Goal: Information Seeking & Learning: Check status

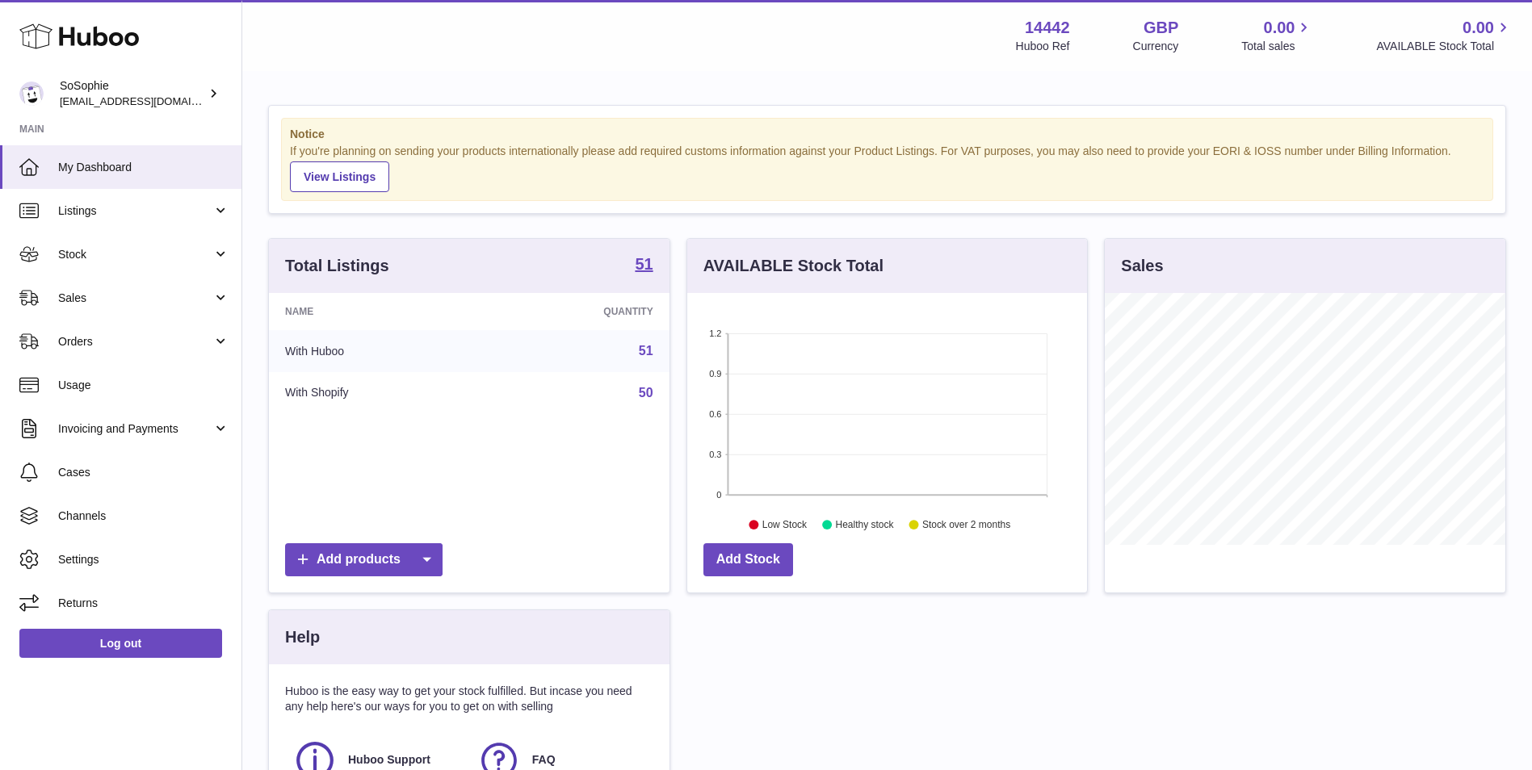
scroll to position [252, 400]
click at [149, 268] on link "Stock" at bounding box center [120, 255] width 241 height 44
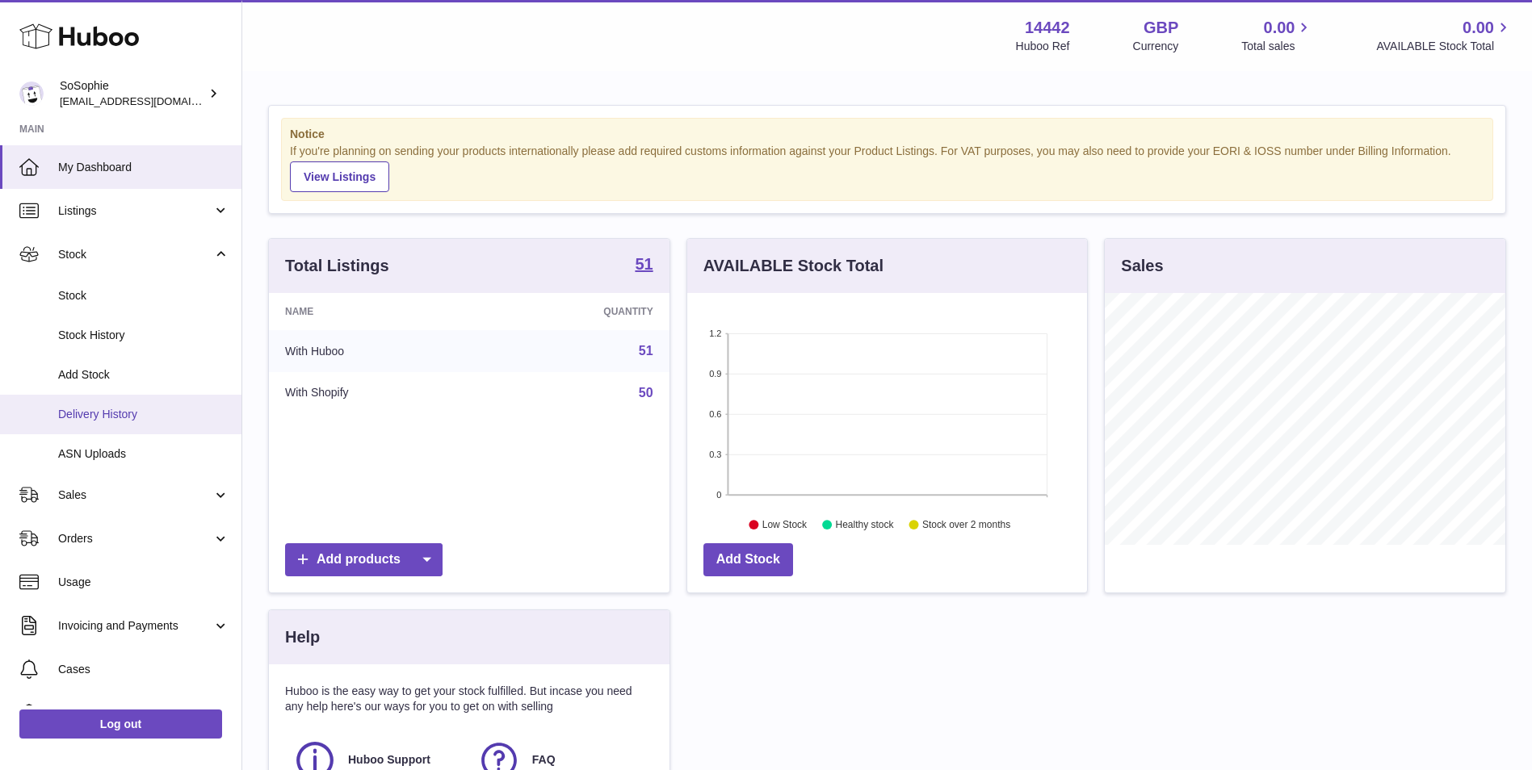
click at [164, 407] on span "Delivery History" at bounding box center [143, 414] width 171 height 15
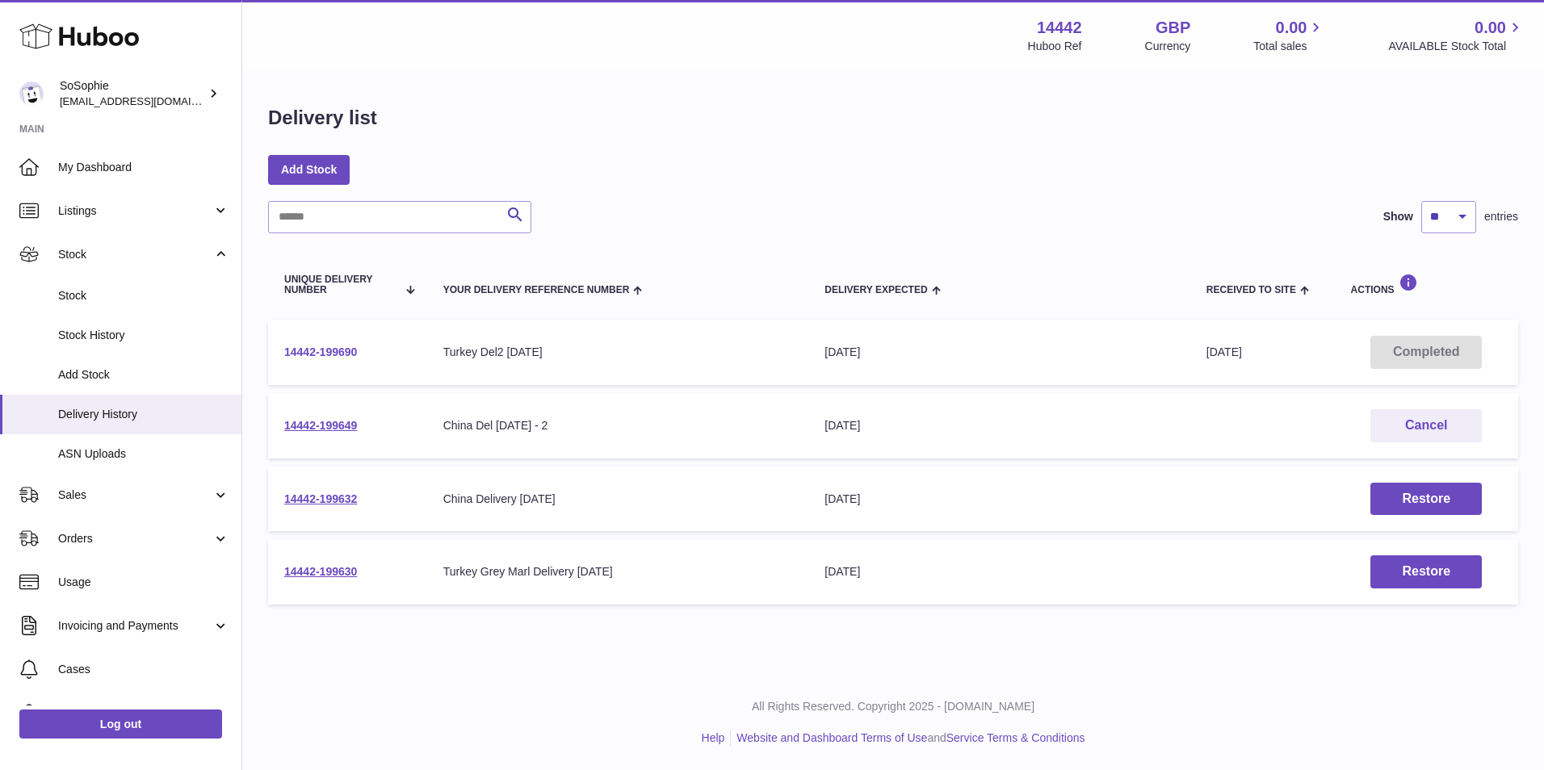
click at [317, 349] on link "14442-199690" at bounding box center [320, 352] width 73 height 13
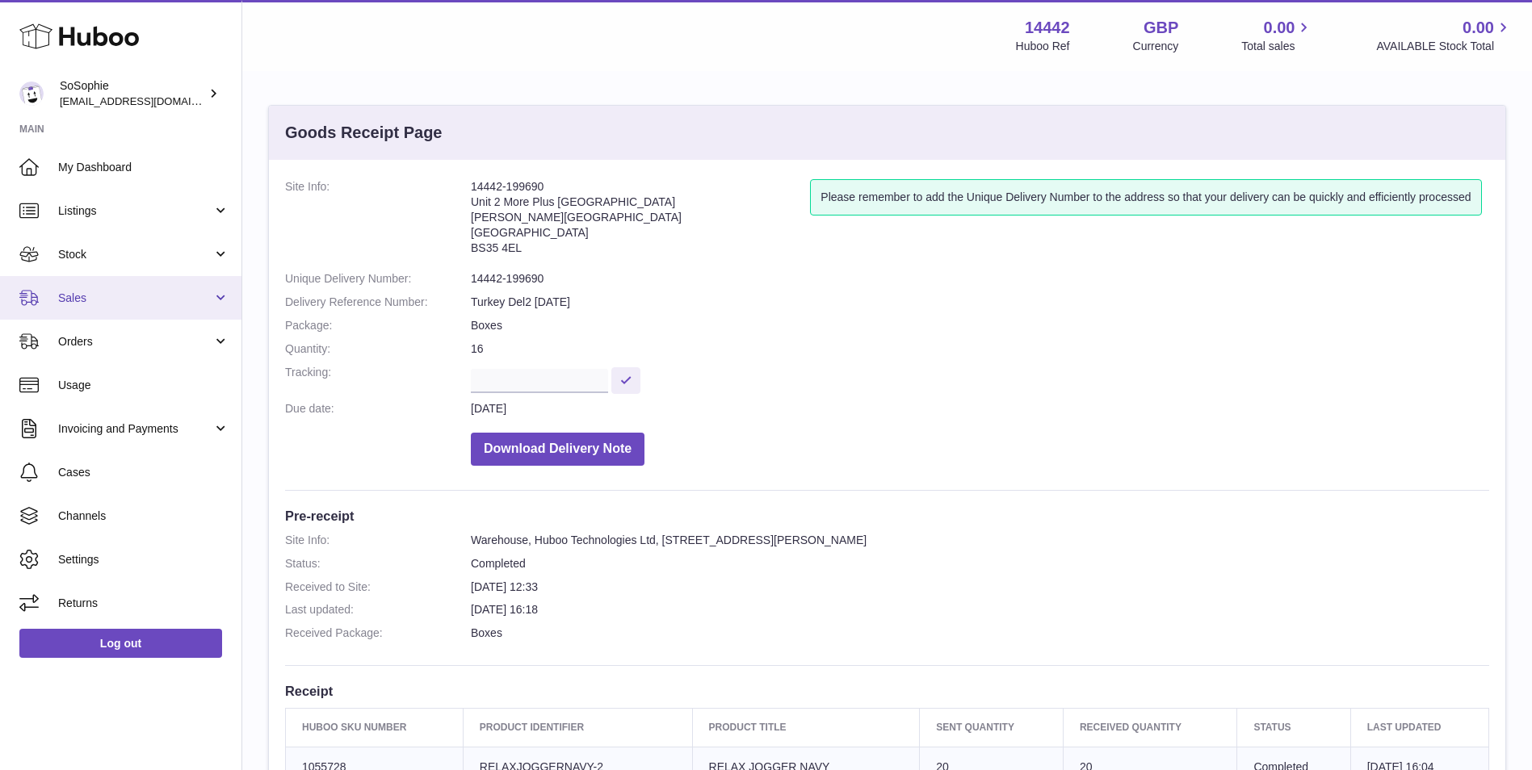
click at [160, 301] on span "Sales" at bounding box center [135, 298] width 154 height 15
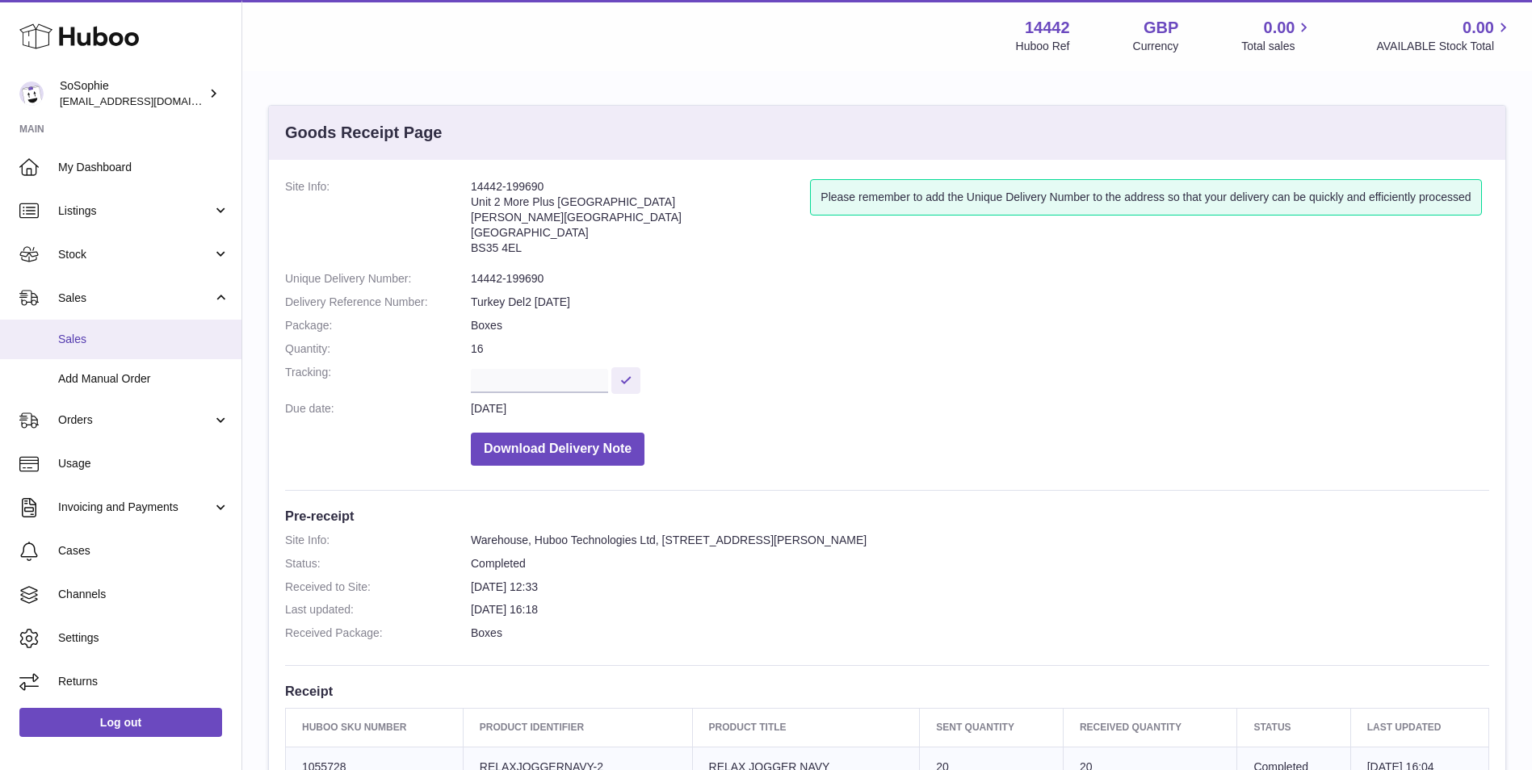
click at [148, 344] on span "Sales" at bounding box center [143, 339] width 171 height 15
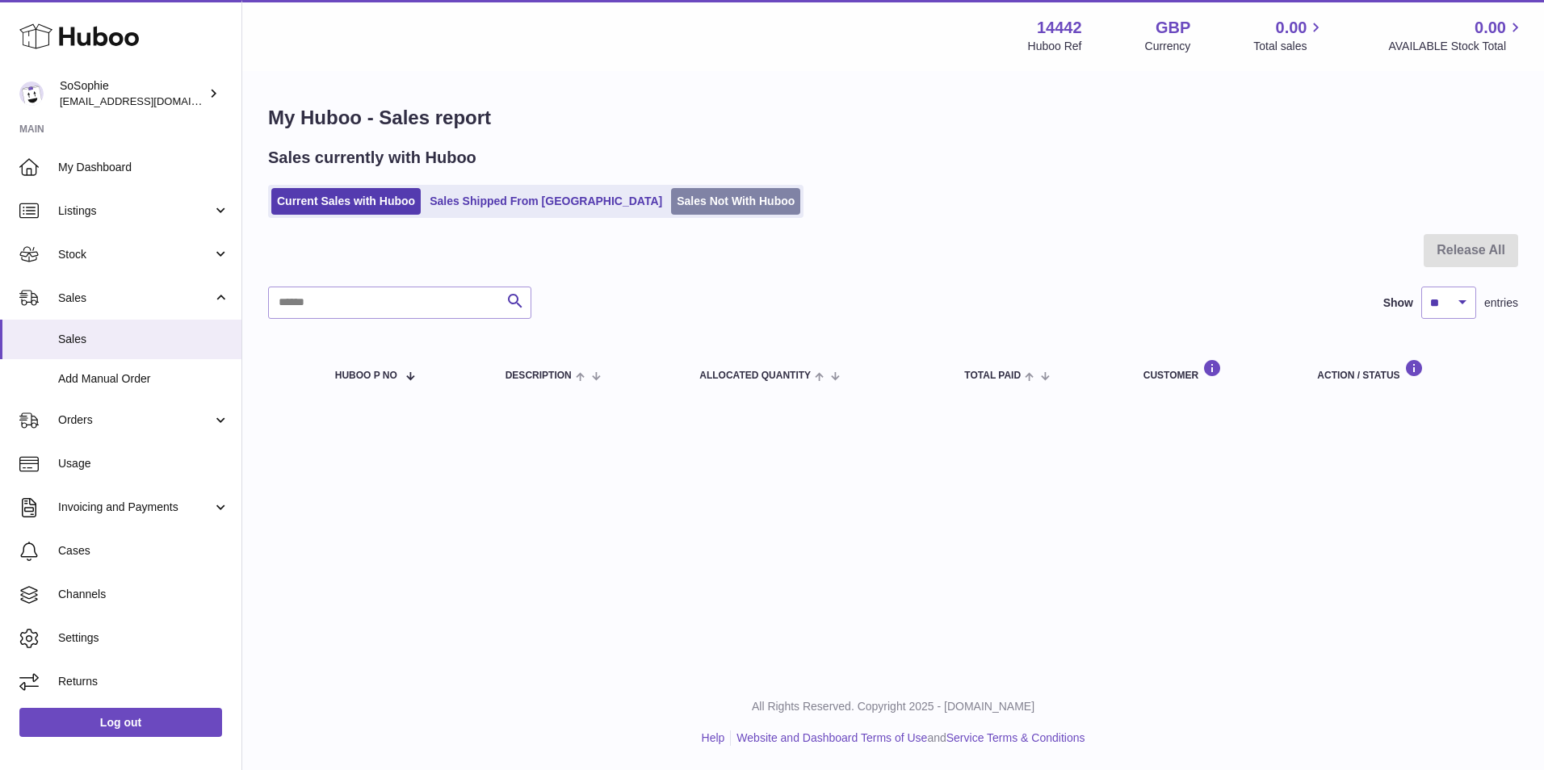
click at [671, 196] on link "Sales Not With Huboo" at bounding box center [735, 201] width 129 height 27
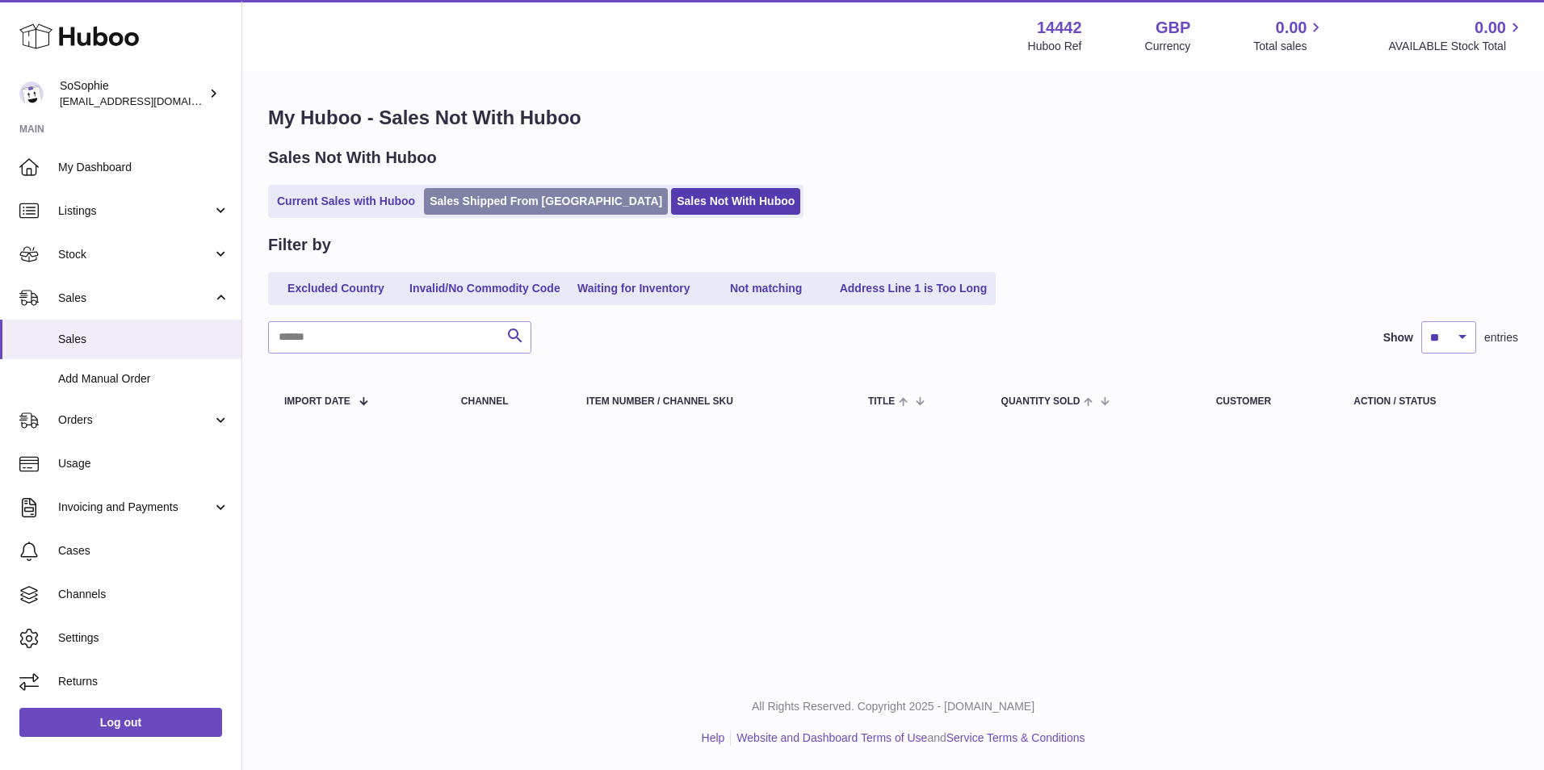
click at [518, 212] on link "Sales Shipped From [GEOGRAPHIC_DATA]" at bounding box center [546, 201] width 244 height 27
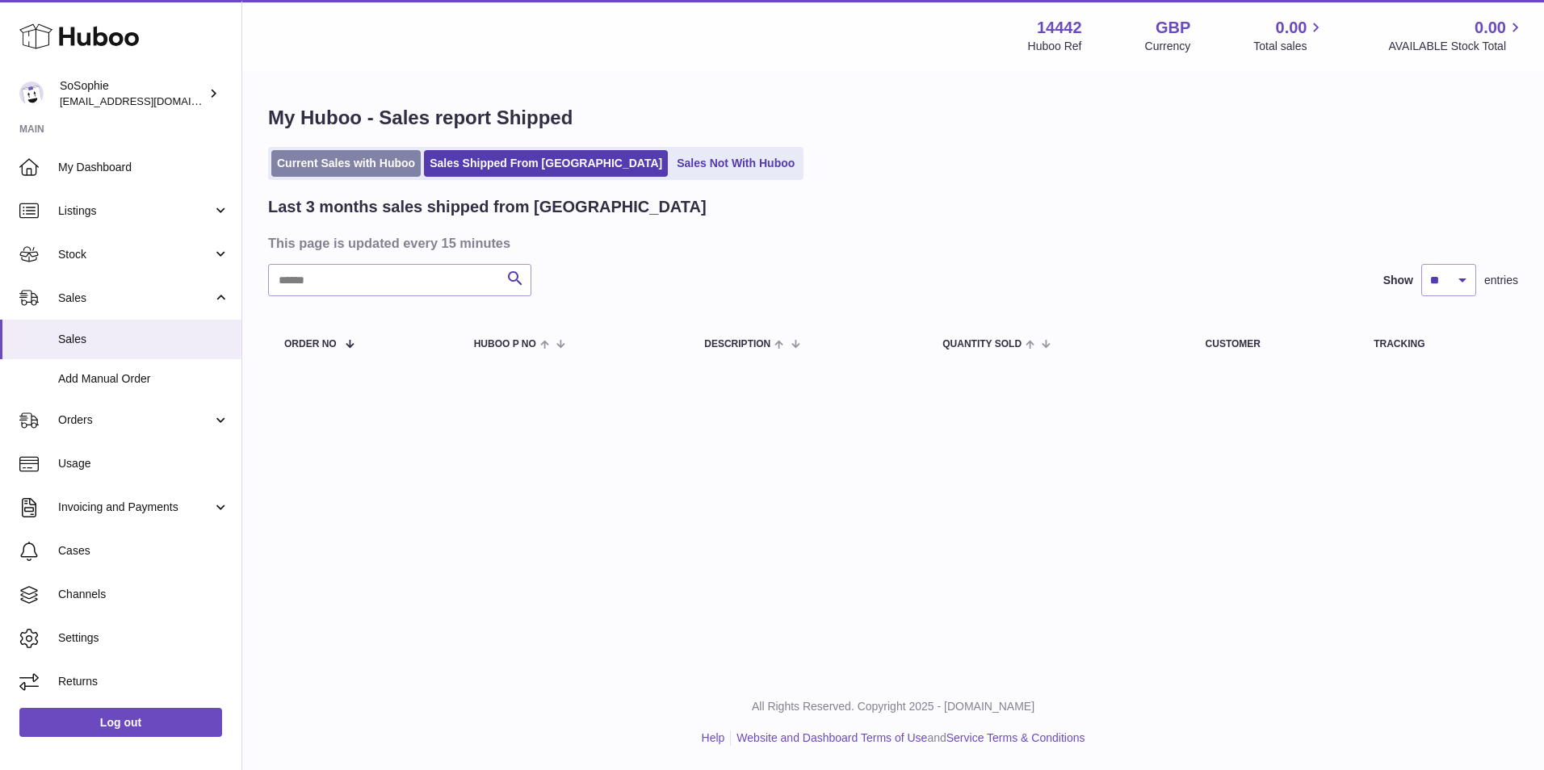
click at [371, 171] on link "Current Sales with Huboo" at bounding box center [345, 163] width 149 height 27
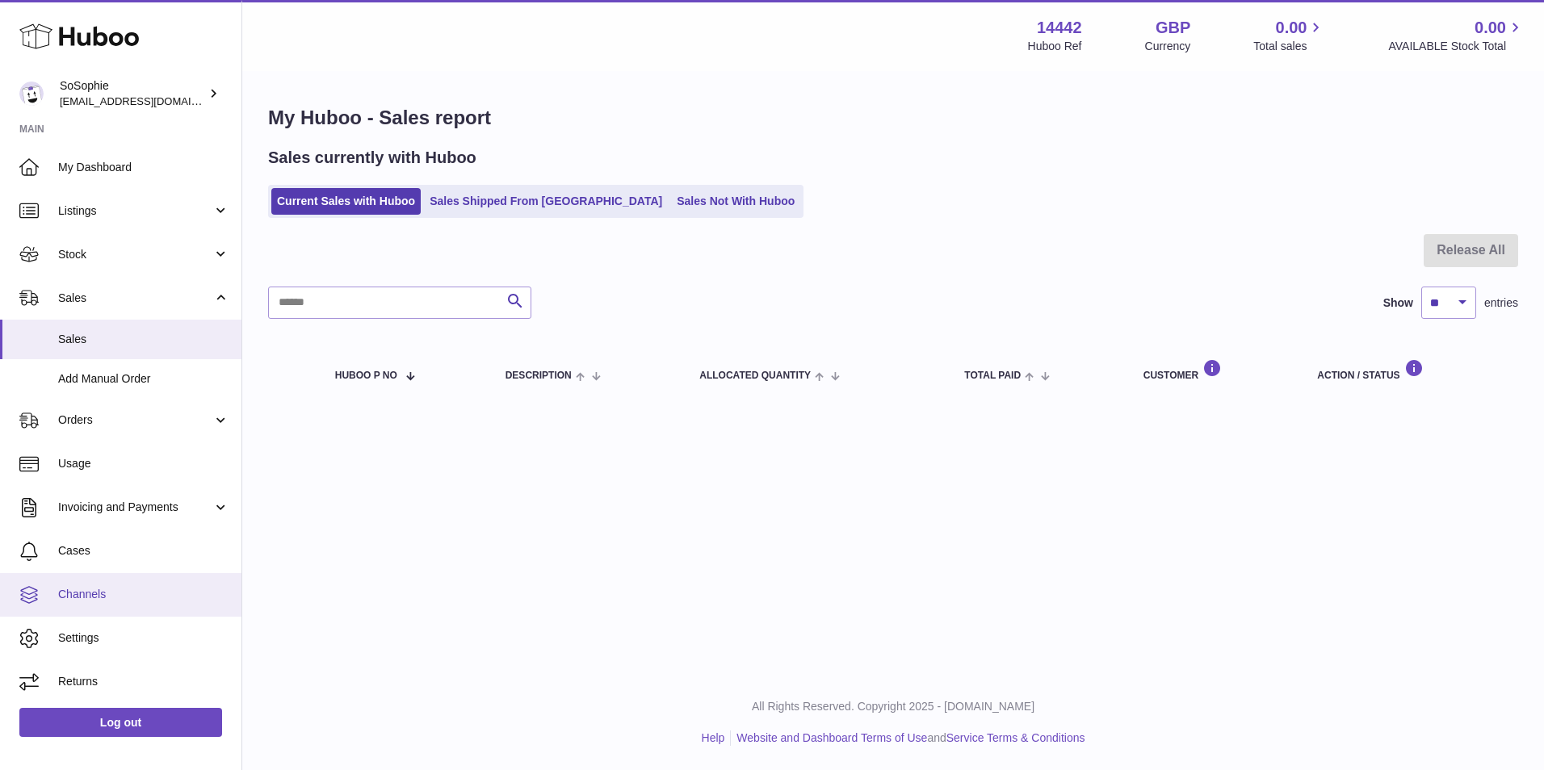
click at [124, 612] on link "Channels" at bounding box center [120, 595] width 241 height 44
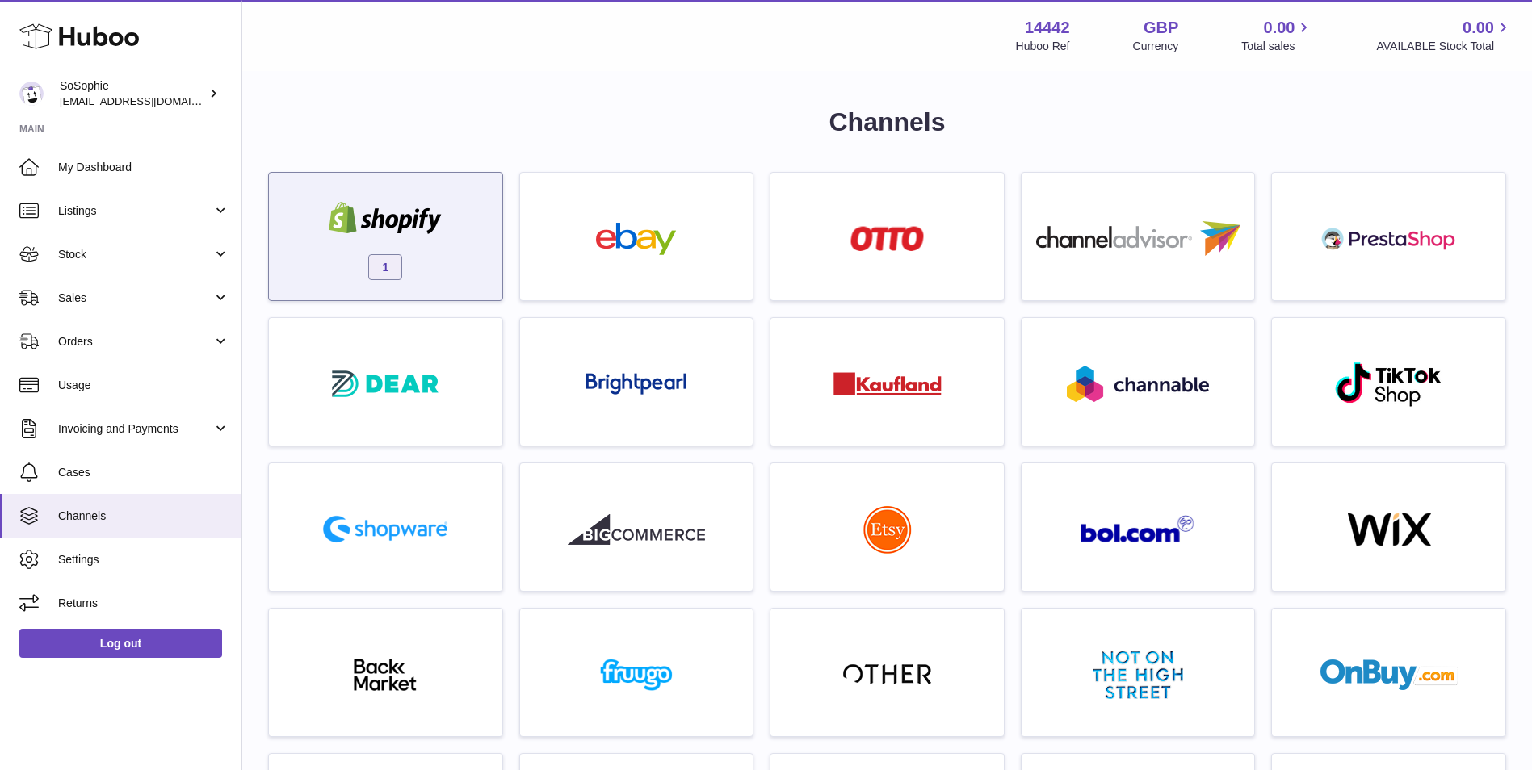
click at [433, 224] on img at bounding box center [385, 218] width 137 height 32
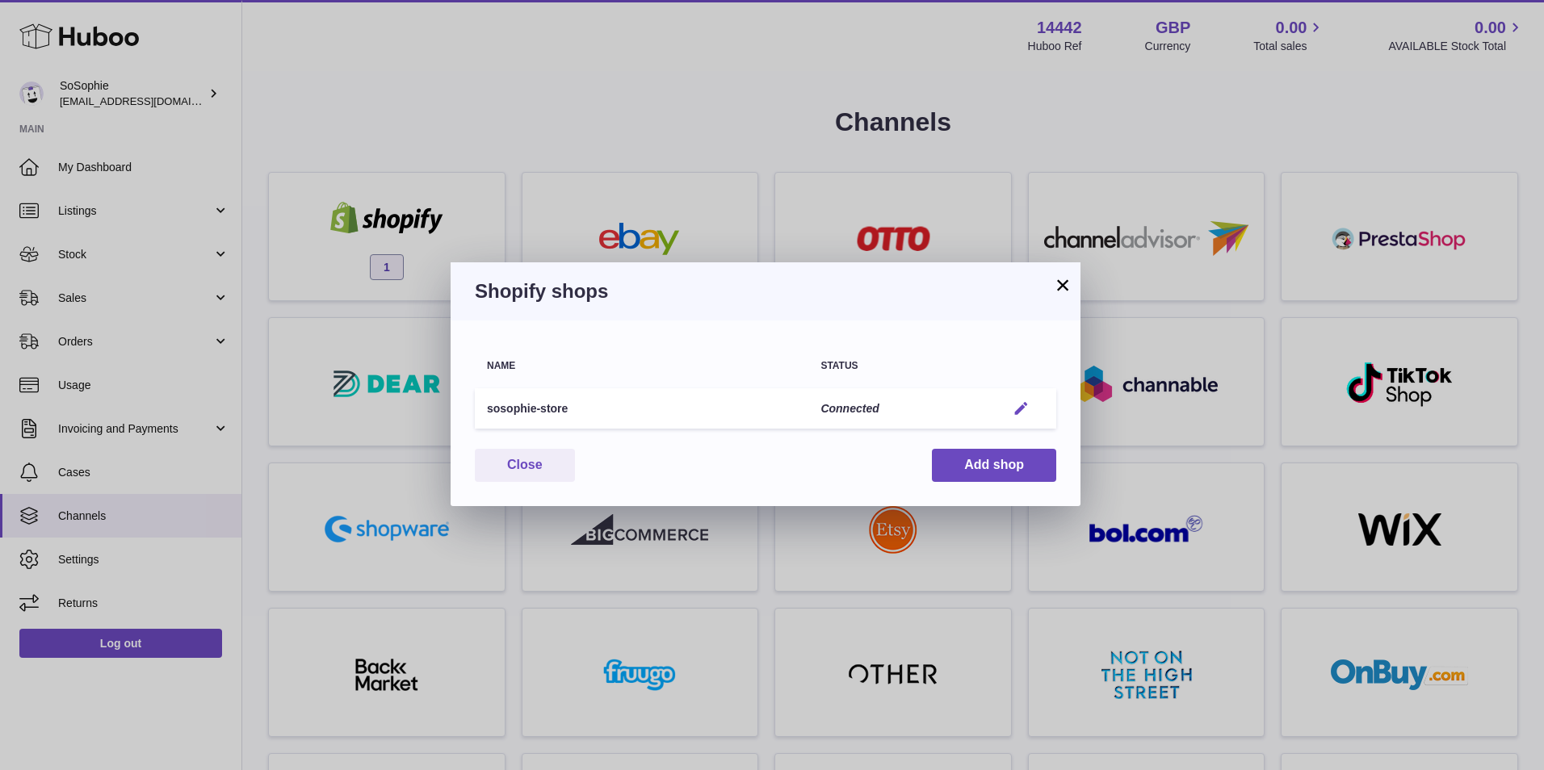
click at [1021, 407] on em "button" at bounding box center [1021, 409] width 17 height 17
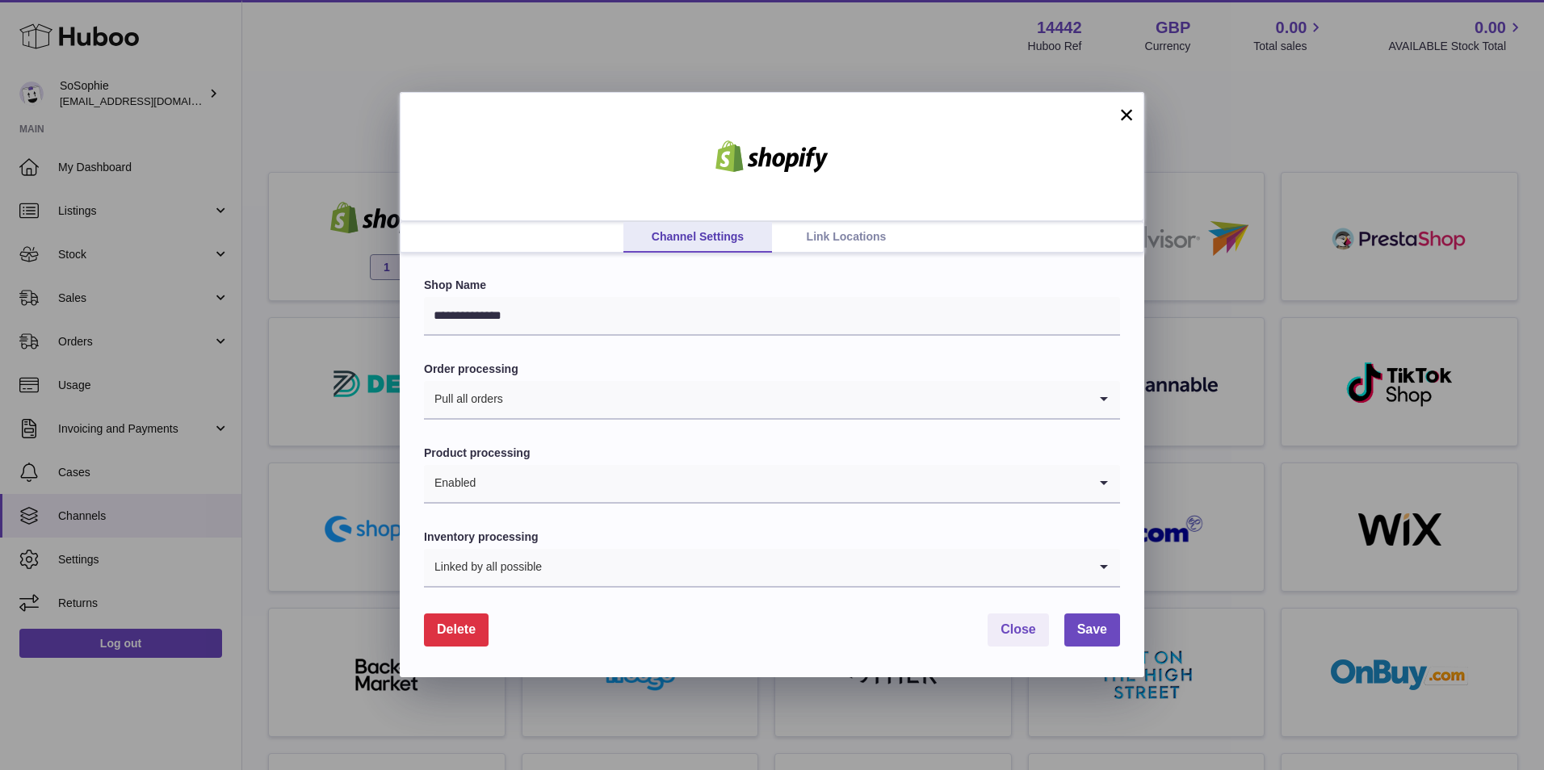
click at [803, 234] on link "Link Locations" at bounding box center [846, 237] width 149 height 31
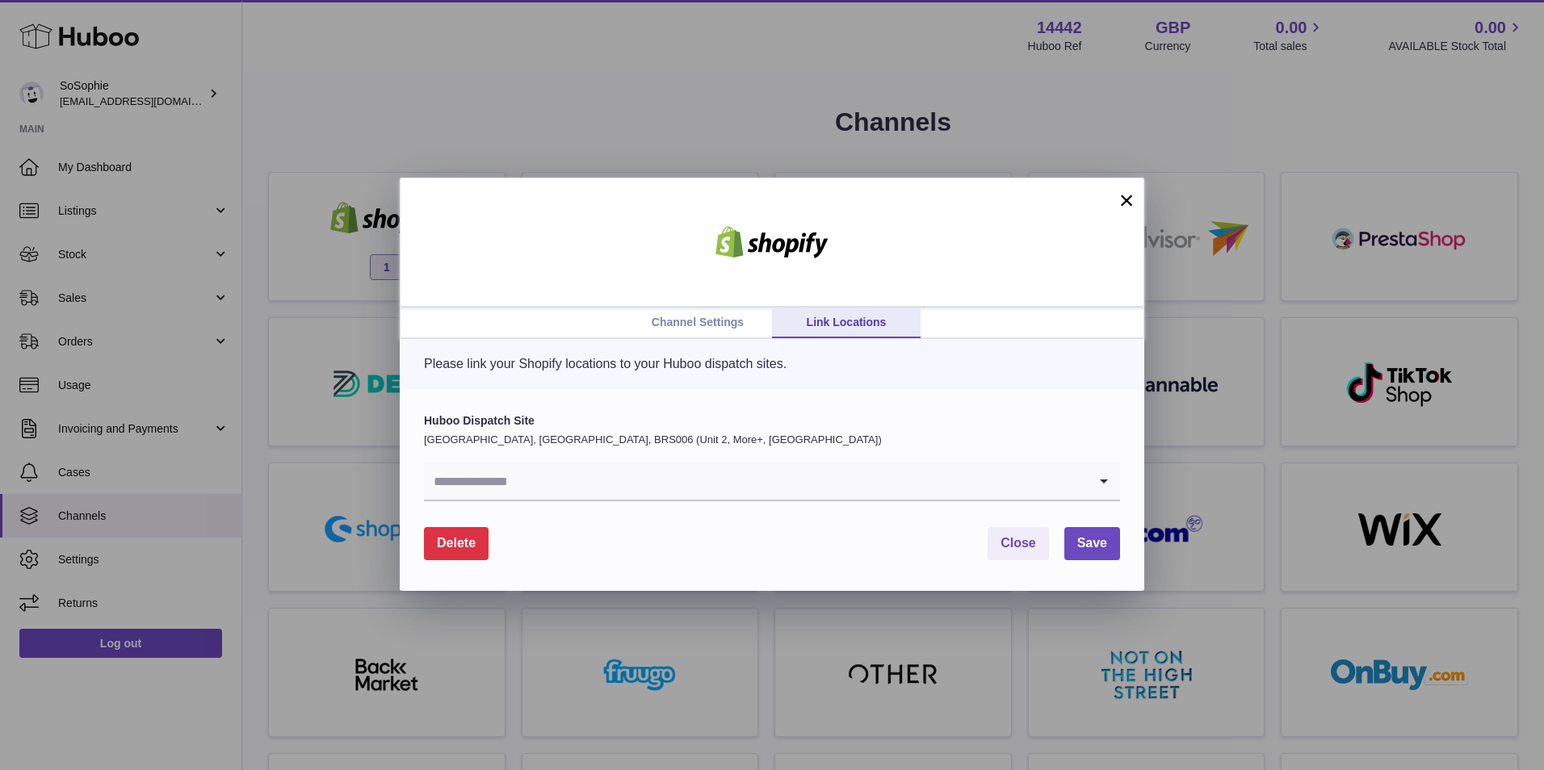
click at [721, 489] on input "Search for option" at bounding box center [756, 481] width 664 height 37
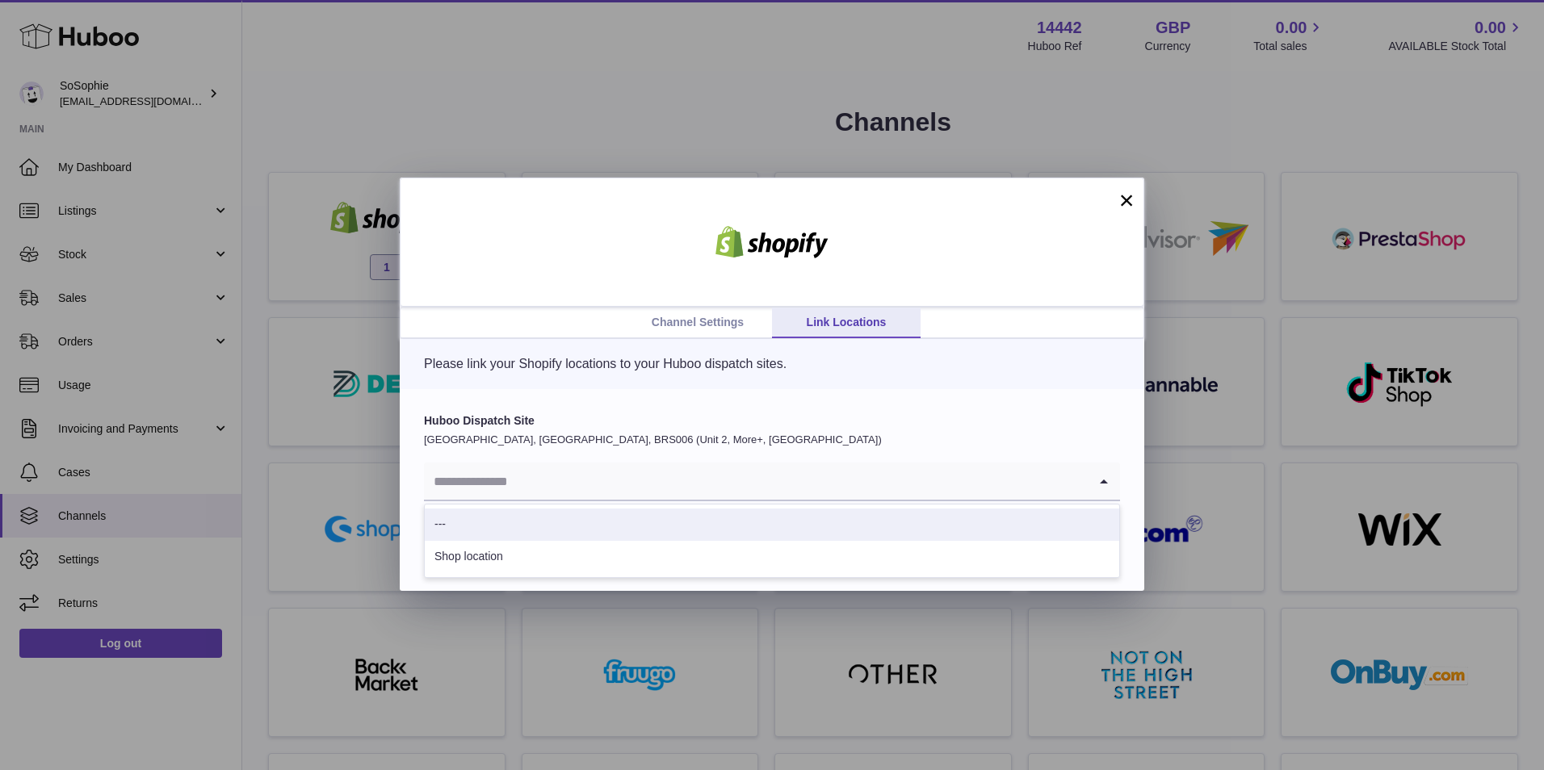
click at [810, 443] on p "[GEOGRAPHIC_DATA], [GEOGRAPHIC_DATA], BRS006 (Unit 2, More+, [GEOGRAPHIC_DATA])" at bounding box center [772, 440] width 696 height 15
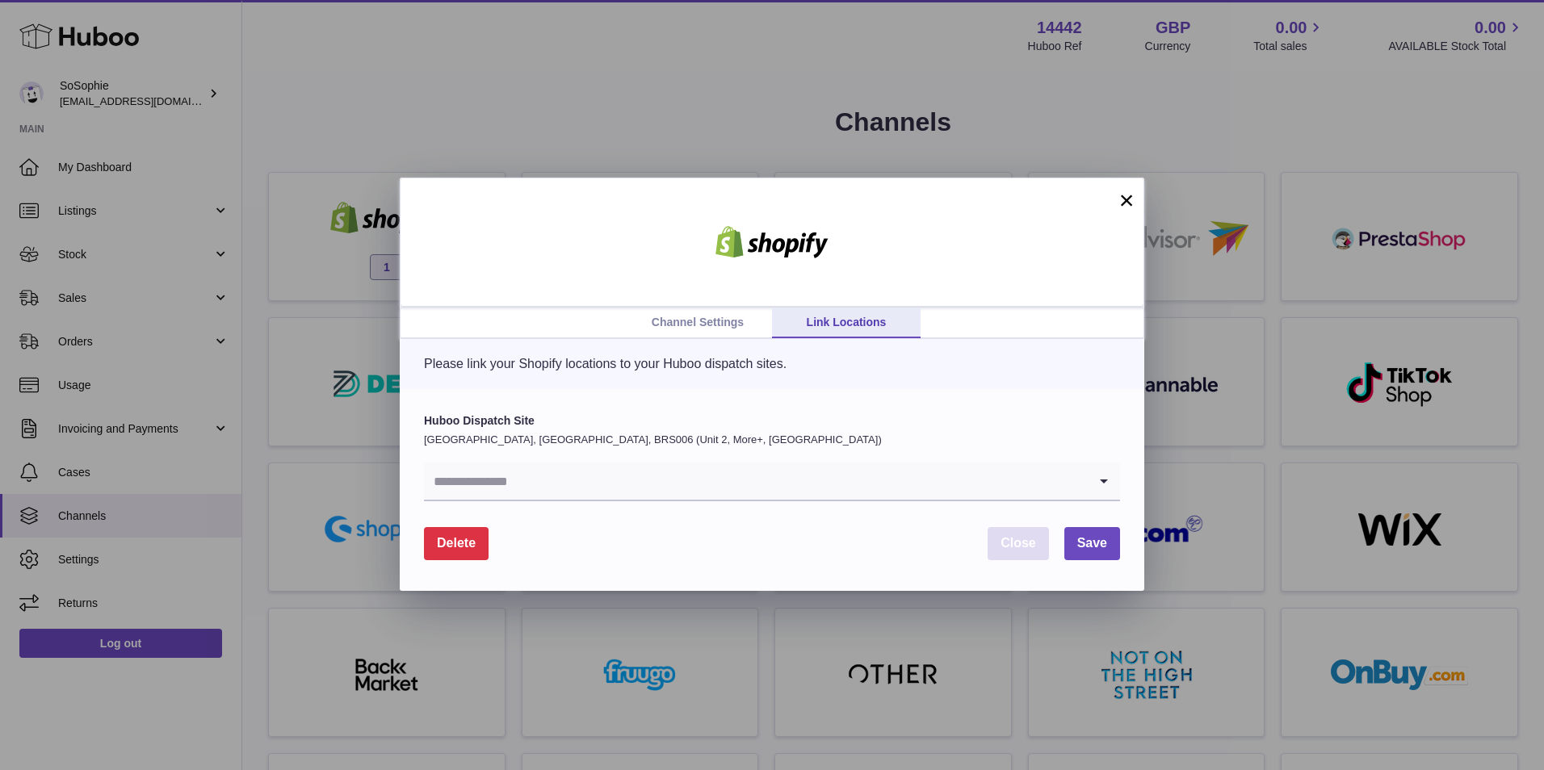
click at [1018, 550] on span "Close" at bounding box center [1018, 543] width 36 height 14
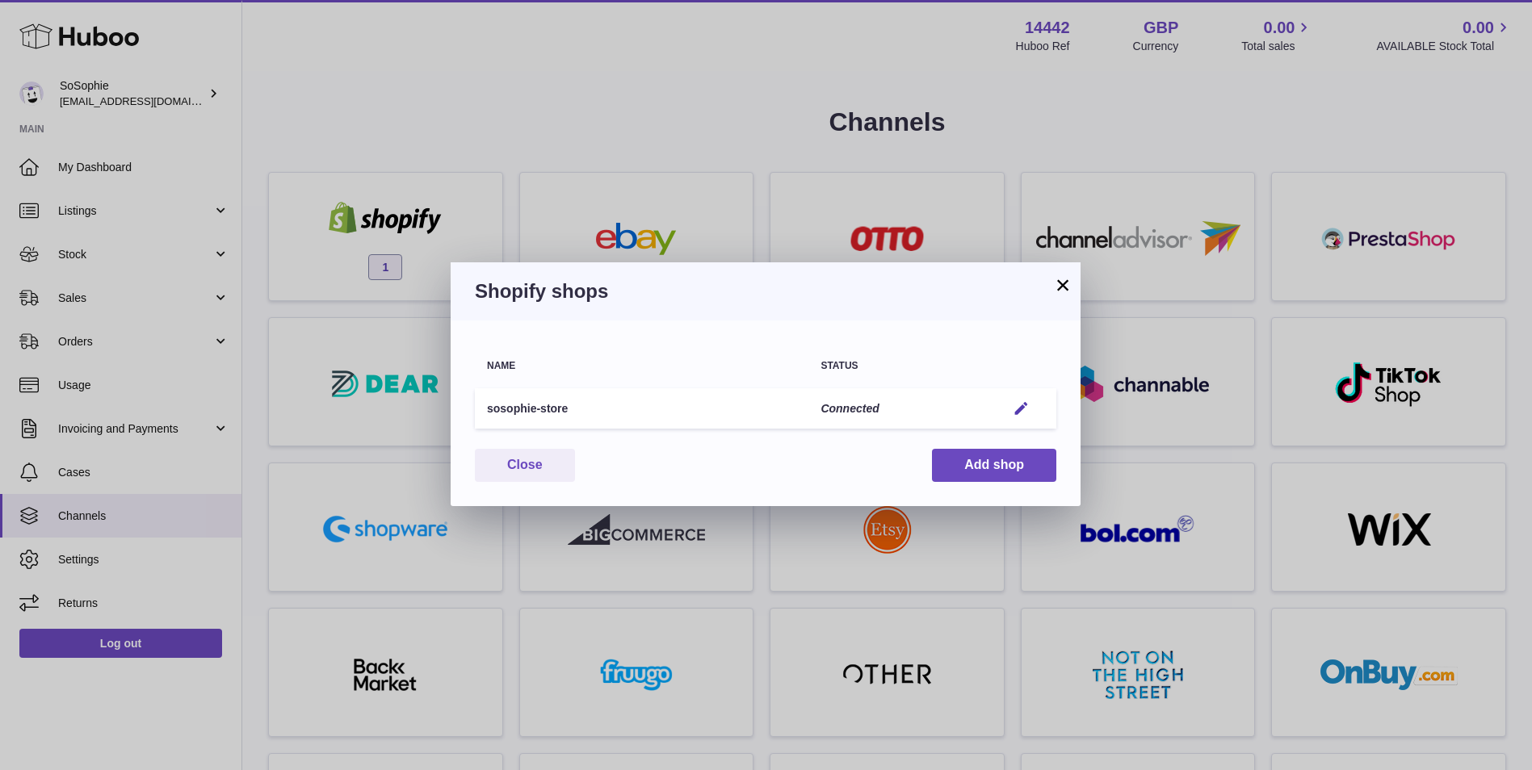
click at [1064, 287] on button "×" at bounding box center [1062, 284] width 19 height 19
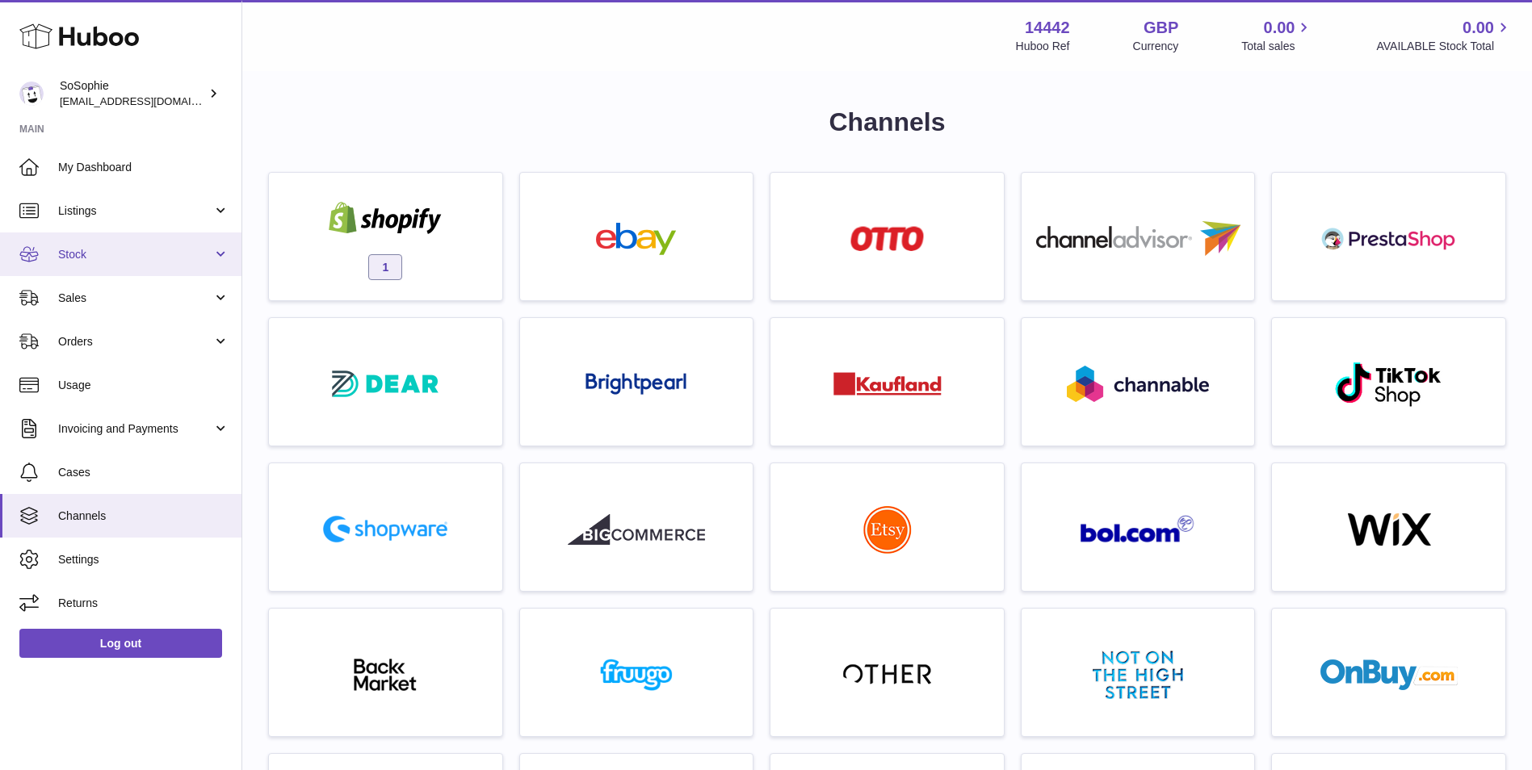
click at [151, 257] on span "Stock" at bounding box center [135, 254] width 154 height 15
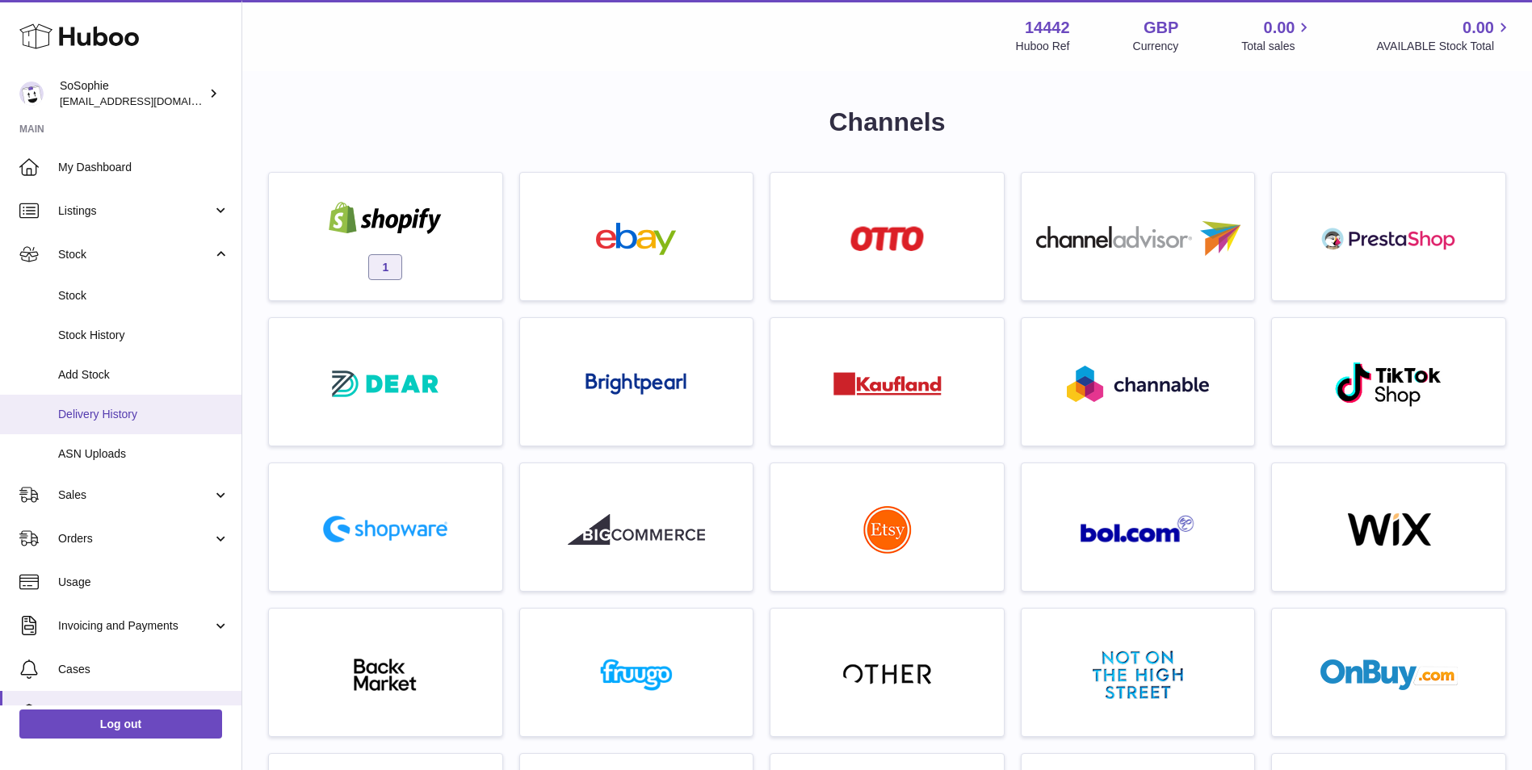
click at [146, 420] on span "Delivery History" at bounding box center [143, 414] width 171 height 15
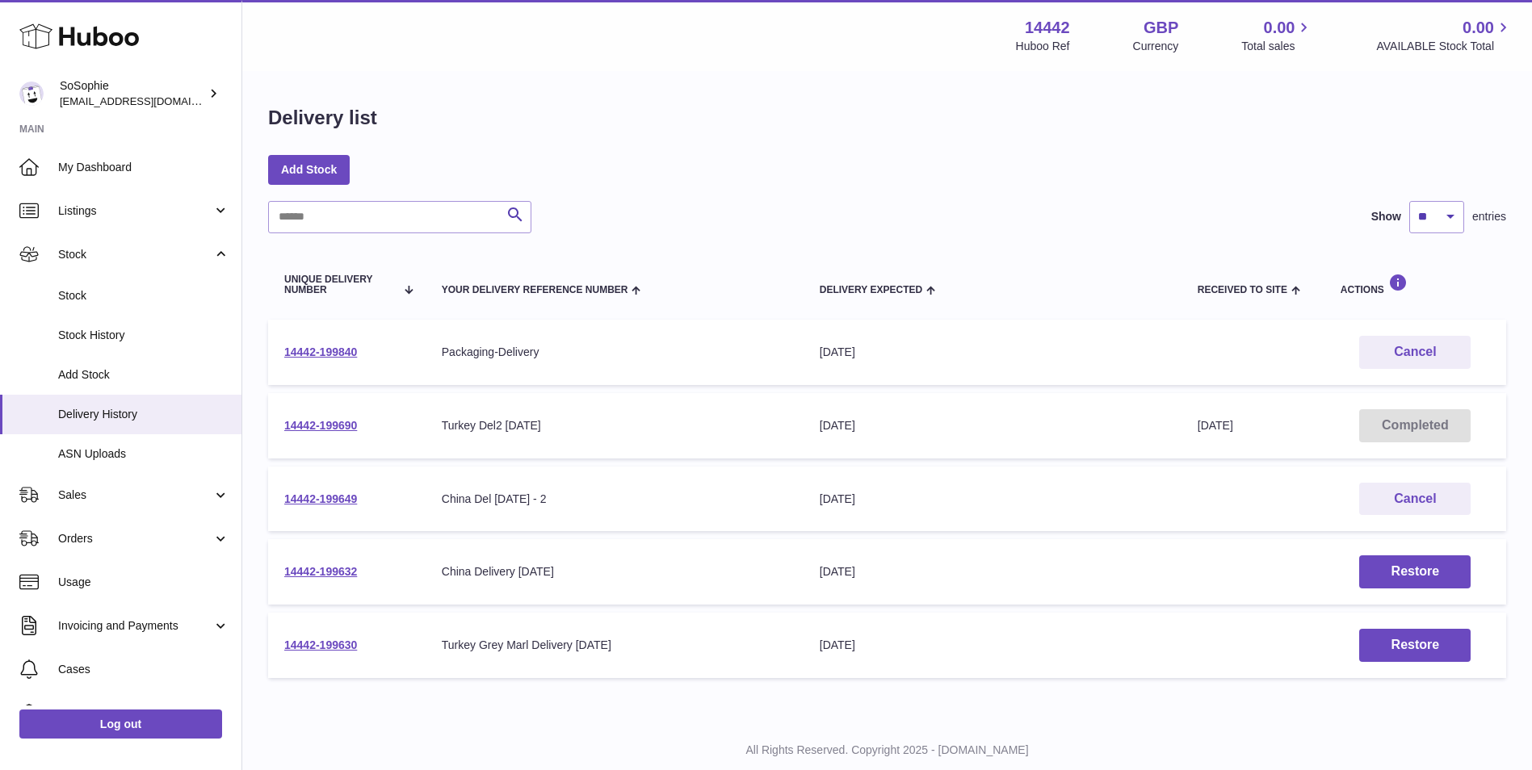
drag, startPoint x: 367, startPoint y: 426, endPoint x: 283, endPoint y: 433, distance: 84.3
click at [283, 433] on td "14442-199690" at bounding box center [346, 425] width 157 height 65
copy link "14442-199690"
